Goal: Task Accomplishment & Management: Manage account settings

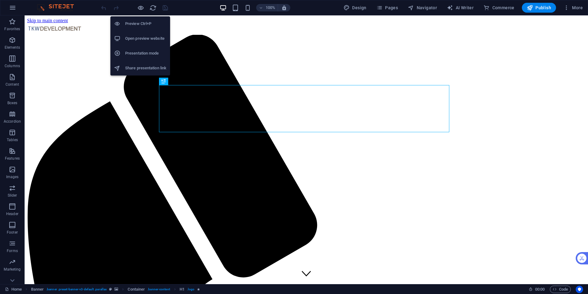
click at [138, 41] on h6 "Open preview website" at bounding box center [145, 38] width 41 height 7
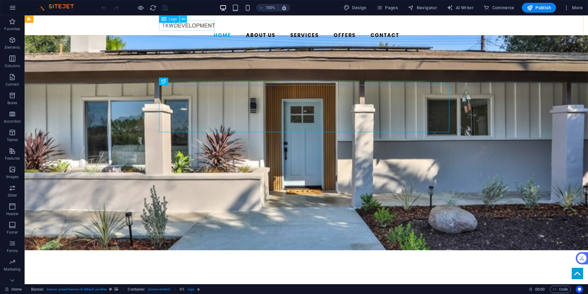
click at [181, 19] on button at bounding box center [183, 18] width 7 height 7
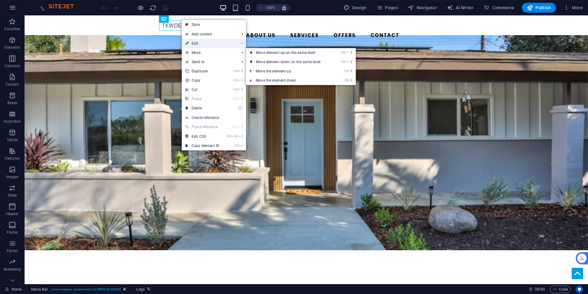
click at [196, 41] on link "⏎ Edit" at bounding box center [202, 43] width 41 height 9
select select "px"
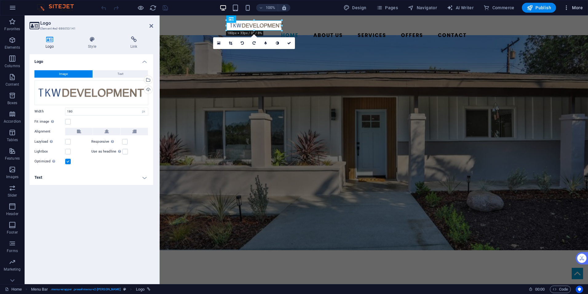
click at [572, 9] on span "More" at bounding box center [573, 8] width 19 height 6
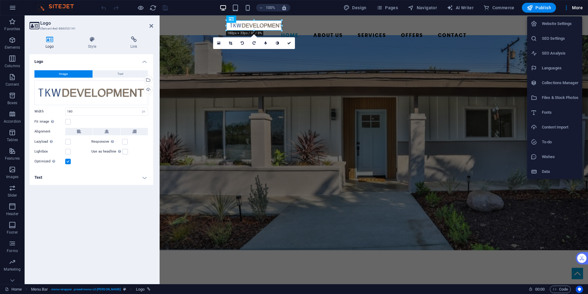
click at [384, 6] on div at bounding box center [294, 147] width 588 height 294
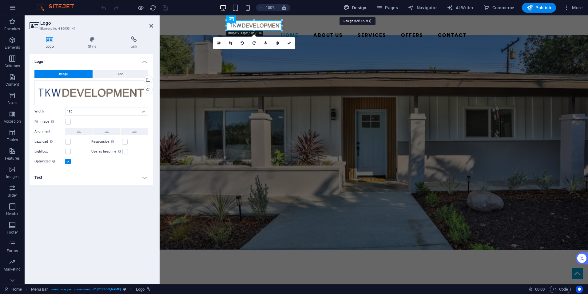
click at [364, 6] on span "Design" at bounding box center [355, 8] width 23 height 6
select select "rem"
select select "300"
select select "px"
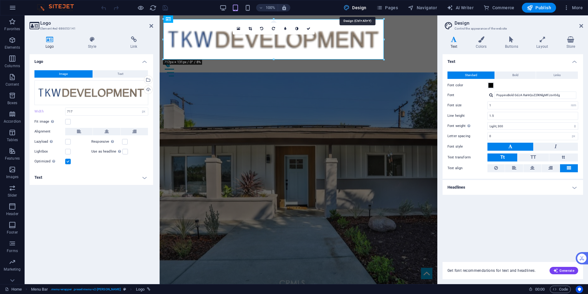
type input "717"
click at [152, 24] on icon at bounding box center [152, 25] width 4 height 5
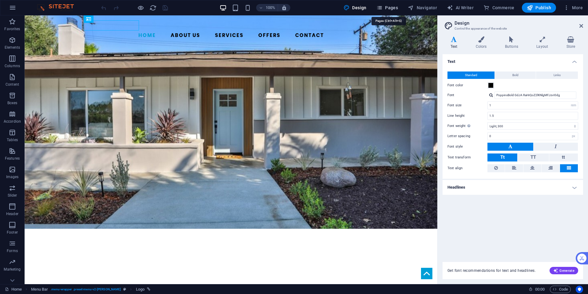
click at [388, 7] on span "Pages" at bounding box center [388, 8] width 22 height 6
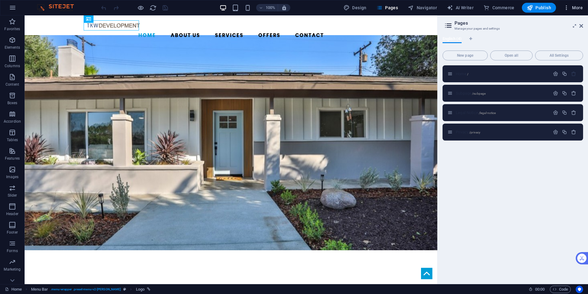
click at [575, 10] on span "More" at bounding box center [573, 8] width 19 height 6
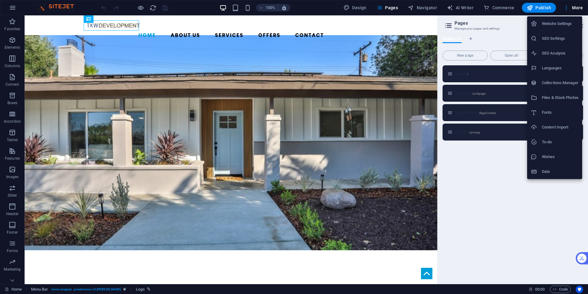
click at [12, 8] on div at bounding box center [294, 147] width 588 height 294
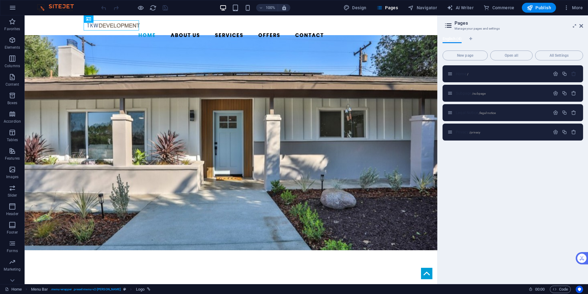
click at [12, 8] on icon "button" at bounding box center [12, 7] width 7 height 7
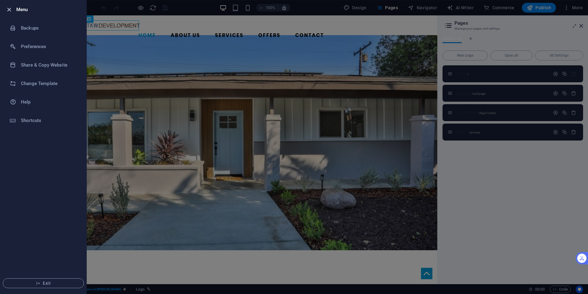
click at [6, 9] on icon "button" at bounding box center [9, 9] width 7 height 7
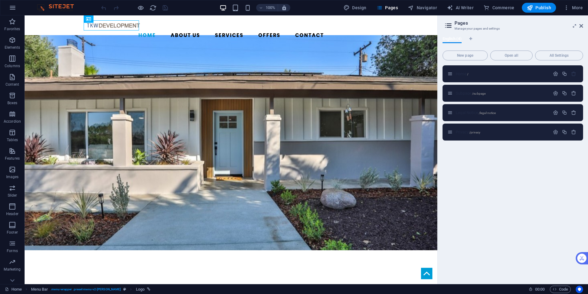
click at [42, 7] on img at bounding box center [58, 7] width 46 height 7
click at [8, 8] on button "button" at bounding box center [12, 7] width 15 height 15
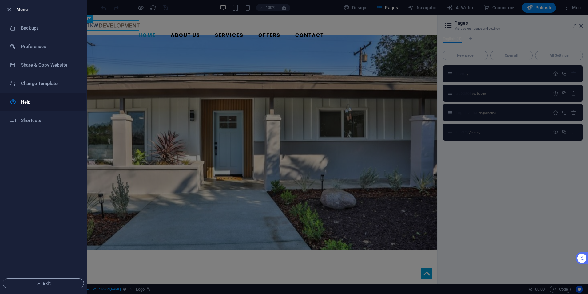
click at [22, 100] on h6 "Help" at bounding box center [49, 101] width 57 height 7
click at [240, 60] on div at bounding box center [294, 147] width 588 height 294
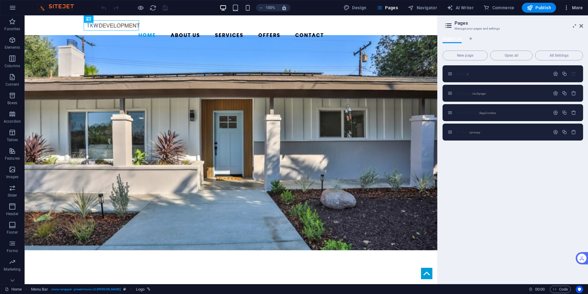
click at [575, 7] on span "More" at bounding box center [573, 8] width 19 height 6
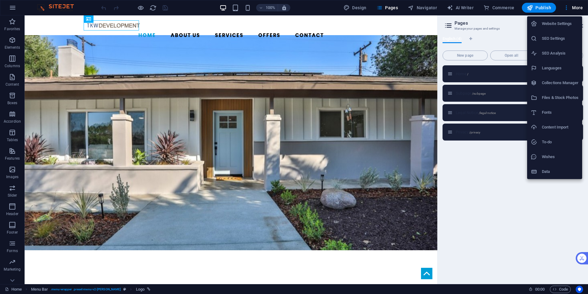
click at [562, 22] on h6 "Website Settings" at bounding box center [560, 23] width 37 height 7
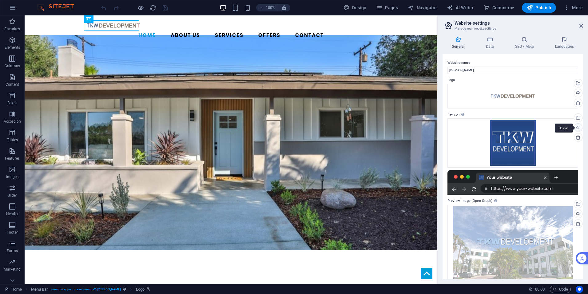
click at [577, 127] on div "Upload" at bounding box center [577, 127] width 9 height 9
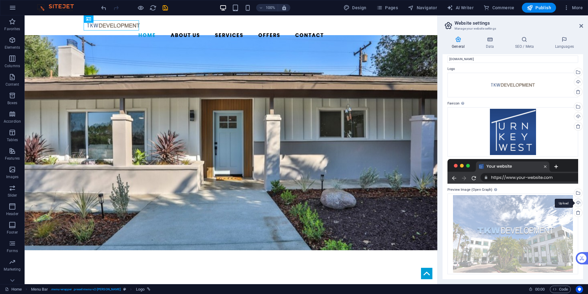
click at [577, 202] on div "Upload" at bounding box center [577, 203] width 9 height 9
click at [163, 8] on icon "save" at bounding box center [165, 7] width 7 height 7
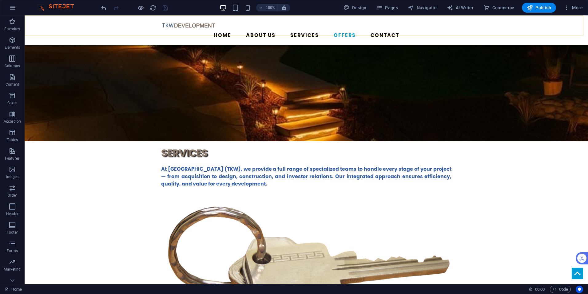
scroll to position [1323, 0]
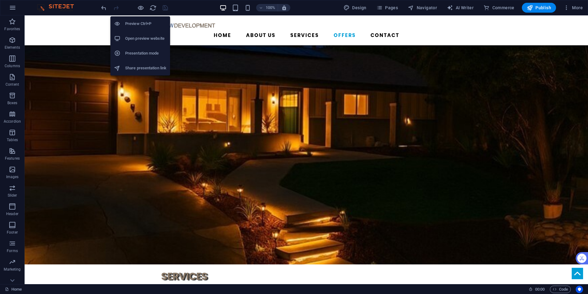
click at [137, 37] on h6 "Open preview website" at bounding box center [145, 38] width 41 height 7
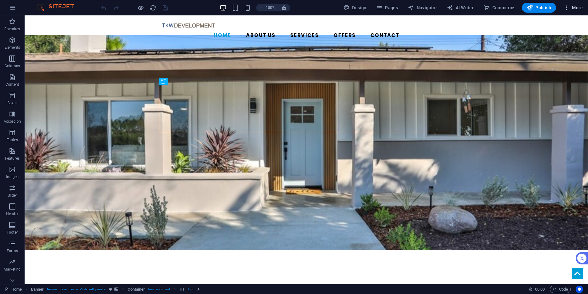
click at [576, 10] on span "More" at bounding box center [573, 8] width 19 height 6
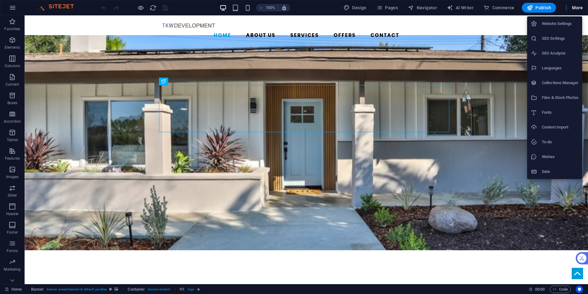
click at [559, 28] on li "Website Settings" at bounding box center [555, 23] width 55 height 15
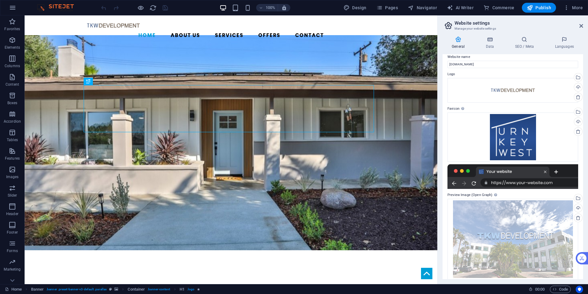
scroll to position [11, 0]
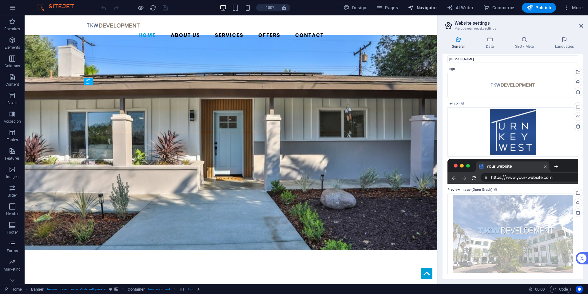
click at [429, 11] on button "Navigator" at bounding box center [423, 8] width 34 height 10
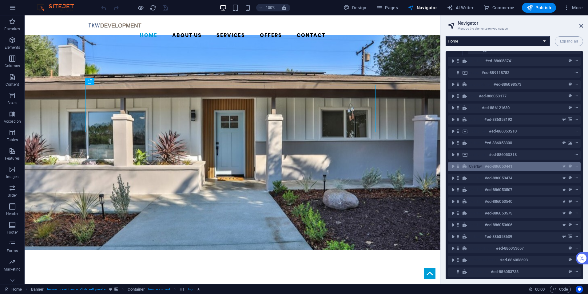
scroll to position [0, 0]
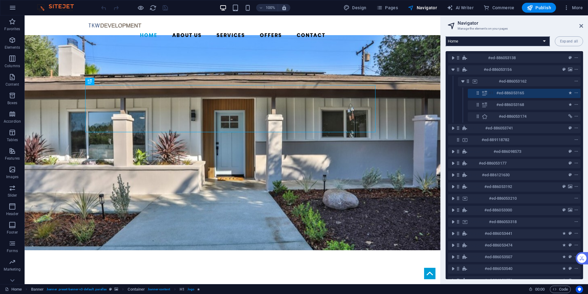
click at [546, 38] on select "Home Subpage Legal Notice Privacy" at bounding box center [498, 41] width 104 height 10
select select "16746822-en"
click at [446, 36] on select "Home Subpage Legal Notice Privacy" at bounding box center [498, 41] width 104 height 10
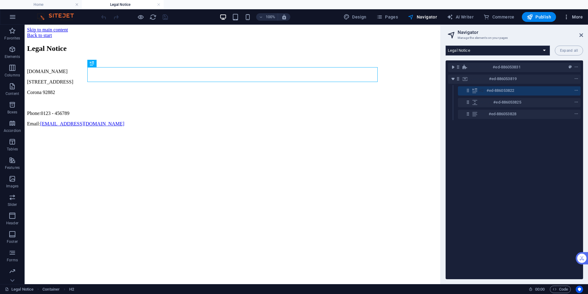
click at [574, 17] on span "More" at bounding box center [573, 17] width 19 height 6
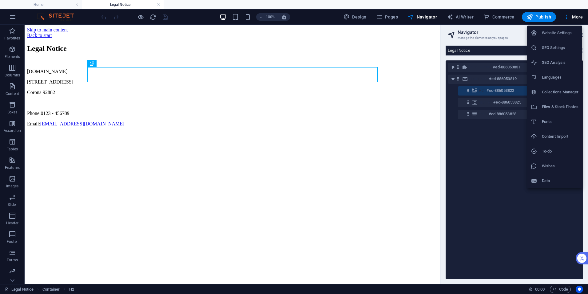
click at [570, 33] on h6 "Website Settings" at bounding box center [560, 32] width 37 height 7
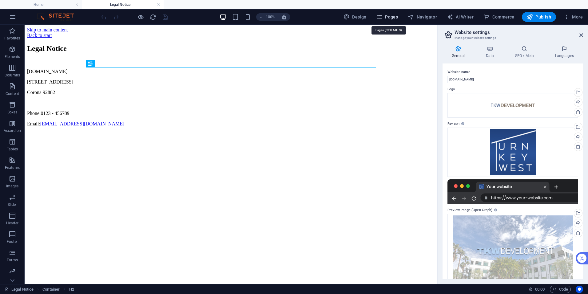
click at [398, 19] on span "Pages" at bounding box center [388, 17] width 22 height 6
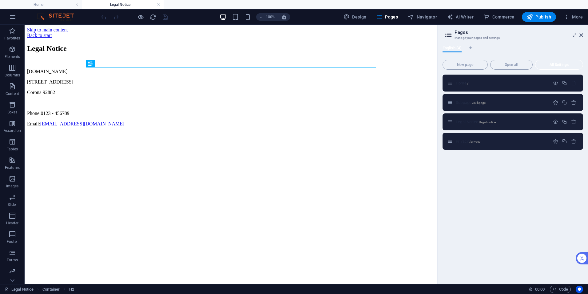
click at [560, 66] on span "All Settings" at bounding box center [559, 65] width 42 height 4
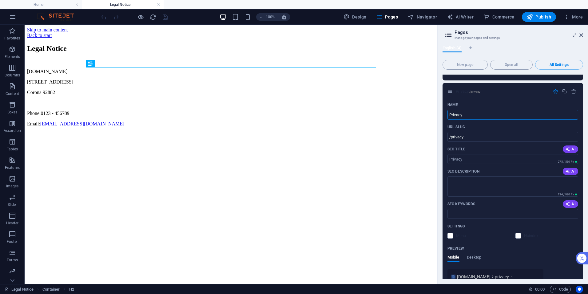
scroll to position [808, 0]
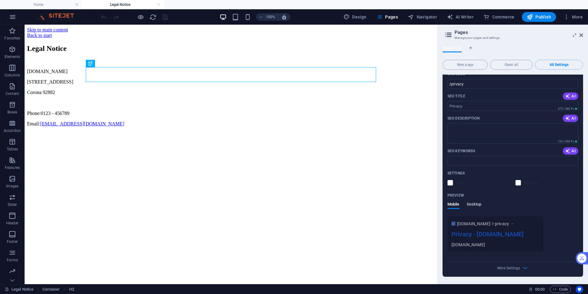
click at [475, 203] on span "Desktop" at bounding box center [474, 204] width 15 height 9
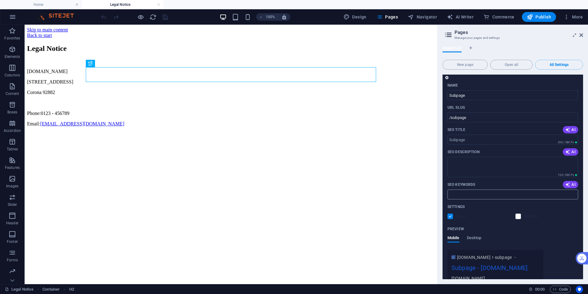
scroll to position [212, 0]
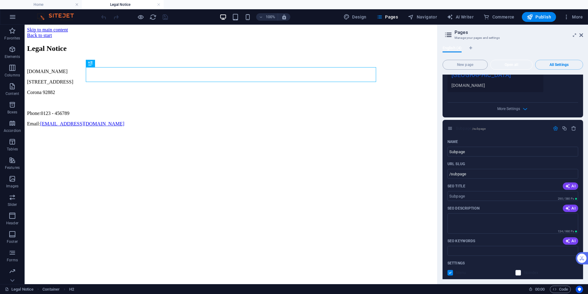
click at [516, 66] on span "Open all" at bounding box center [511, 65] width 37 height 4
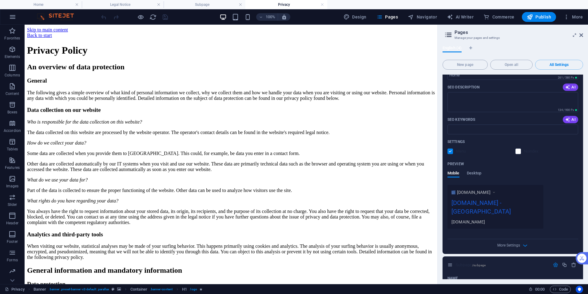
scroll to position [120, 0]
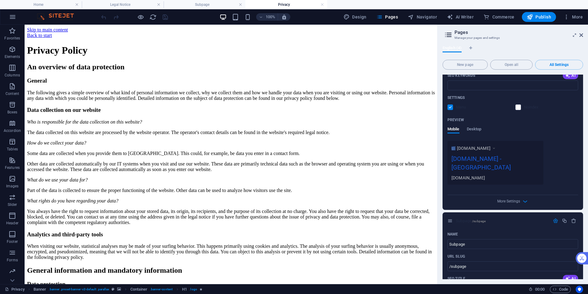
click at [521, 157] on div "[DOMAIN_NAME] - [GEOGRAPHIC_DATA]" at bounding box center [496, 164] width 88 height 21
click at [521, 159] on div "[DOMAIN_NAME] - [GEOGRAPHIC_DATA]" at bounding box center [496, 164] width 88 height 21
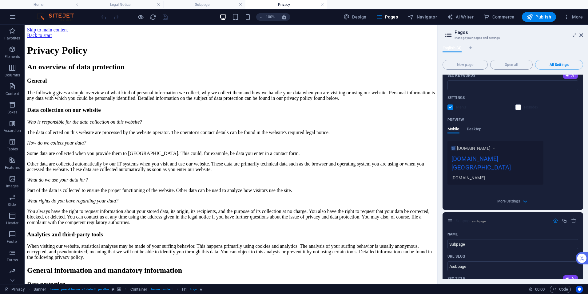
click at [488, 146] on span "[DOMAIN_NAME]" at bounding box center [474, 148] width 34 height 6
click at [496, 148] on icon at bounding box center [494, 148] width 4 height 6
click at [519, 199] on span "More Settings" at bounding box center [509, 201] width 23 height 4
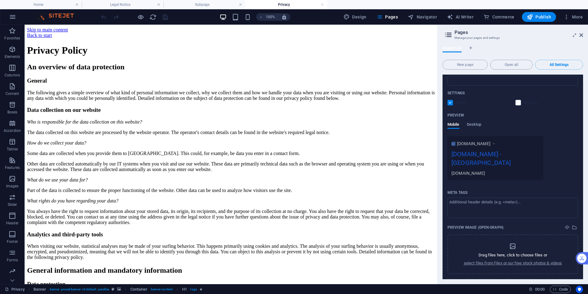
scroll to position [89, 0]
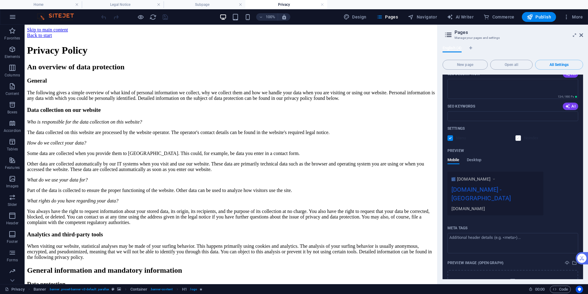
click at [520, 139] on label at bounding box center [519, 138] width 6 height 6
click at [0, 0] on input "checkbox" at bounding box center [0, 0] width 0 height 0
click at [520, 139] on label at bounding box center [519, 138] width 6 height 6
click at [0, 0] on input "checkbox" at bounding box center [0, 0] width 0 height 0
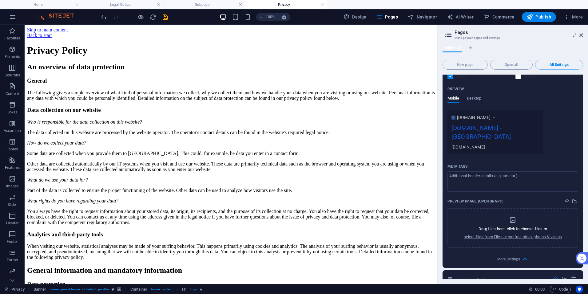
click at [496, 116] on icon at bounding box center [494, 117] width 4 height 6
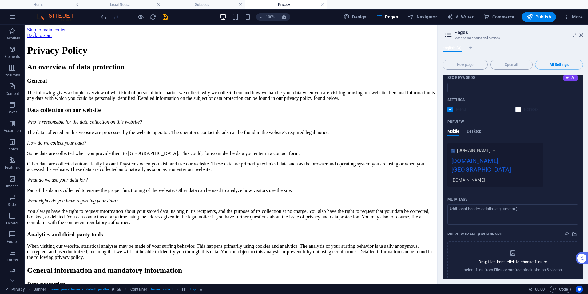
scroll to position [92, 0]
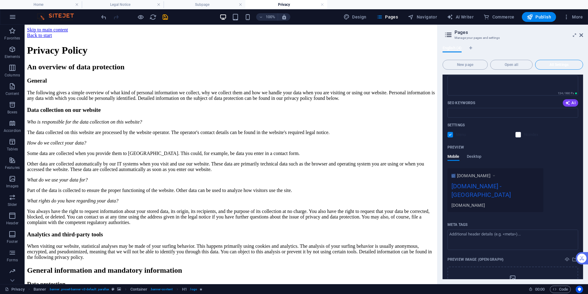
click at [560, 66] on span "All Settings" at bounding box center [559, 65] width 42 height 4
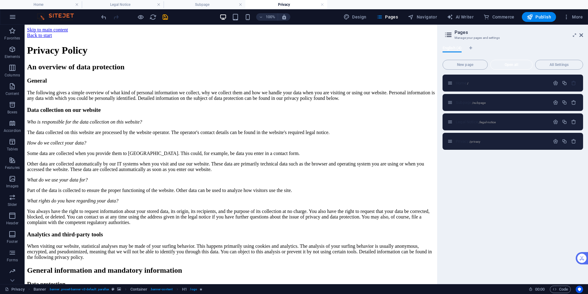
click at [521, 64] on span "Open all" at bounding box center [511, 65] width 37 height 4
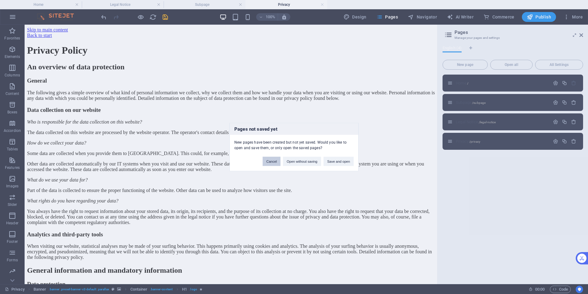
click at [271, 161] on button "Cancel" at bounding box center [272, 161] width 18 height 9
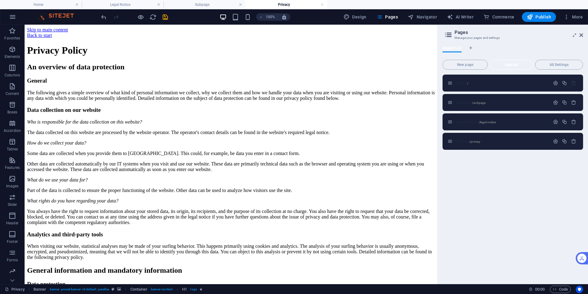
click at [512, 66] on span "Open all" at bounding box center [511, 65] width 37 height 4
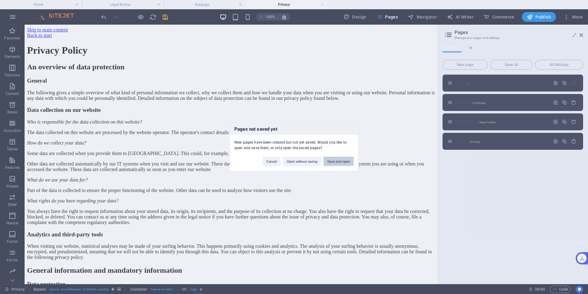
click at [332, 162] on button "Save and open" at bounding box center [339, 161] width 30 height 9
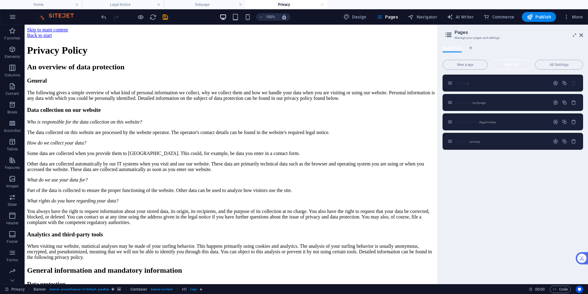
click at [517, 65] on span "Open all" at bounding box center [511, 65] width 37 height 4
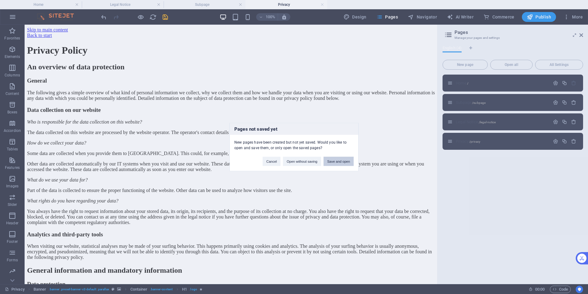
click at [333, 162] on button "Save and open" at bounding box center [339, 161] width 30 height 9
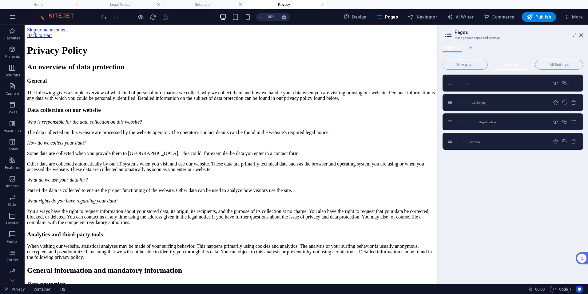
click at [514, 65] on span "Open all" at bounding box center [511, 65] width 37 height 4
click at [559, 62] on button "All Settings" at bounding box center [560, 65] width 48 height 10
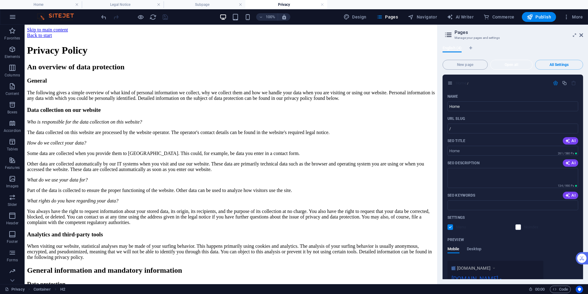
click at [515, 66] on span "Open all" at bounding box center [511, 65] width 37 height 4
click at [468, 64] on span "New page" at bounding box center [466, 65] width 40 height 4
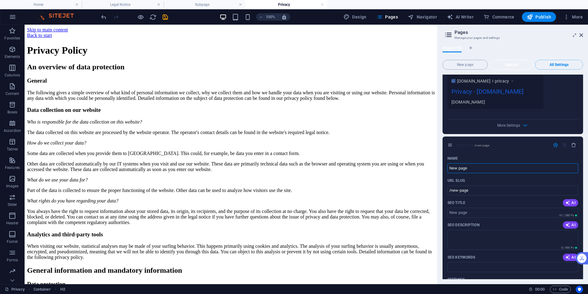
click at [516, 62] on button "Open all" at bounding box center [512, 65] width 42 height 10
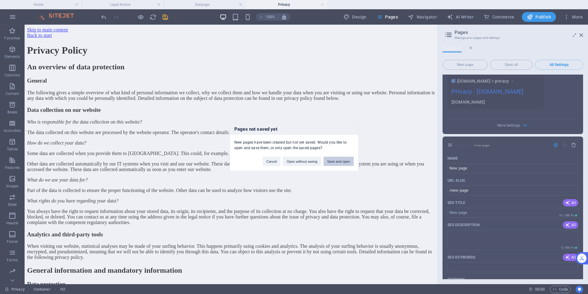
click at [341, 163] on button "Save and open" at bounding box center [339, 161] width 30 height 9
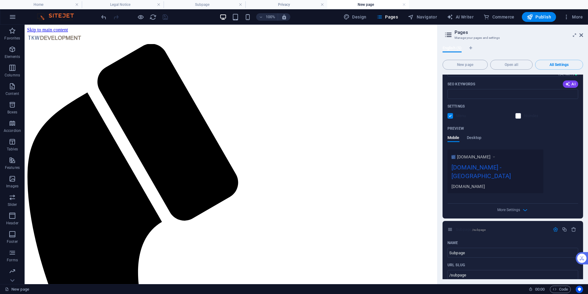
scroll to position [123, 0]
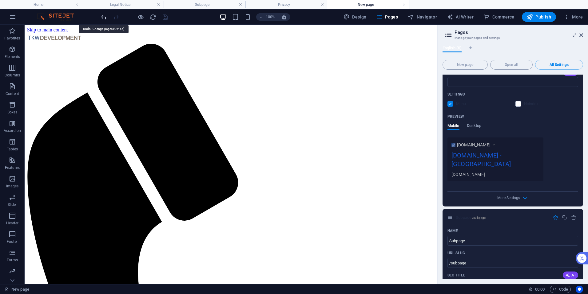
click at [106, 18] on icon "undo" at bounding box center [103, 17] width 7 height 7
click at [103, 15] on icon "undo" at bounding box center [103, 17] width 7 height 7
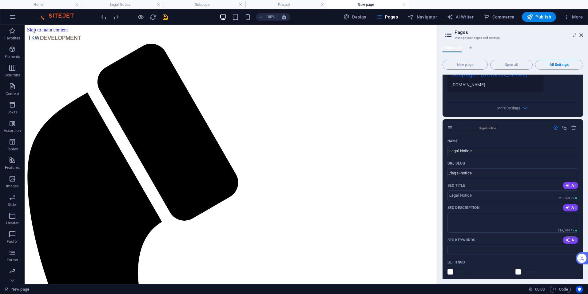
scroll to position [585, 0]
